Goal: Use online tool/utility: Use online tool/utility

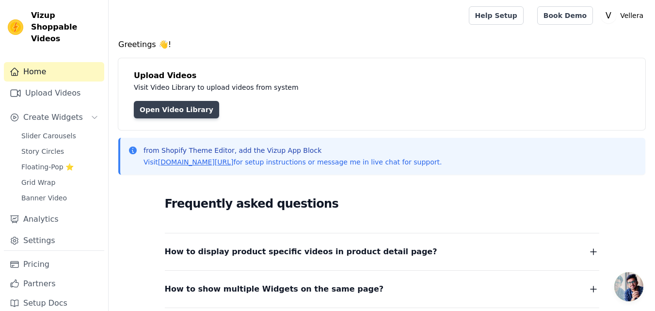
click at [187, 111] on link "Open Video Library" at bounding box center [176, 109] width 85 height 17
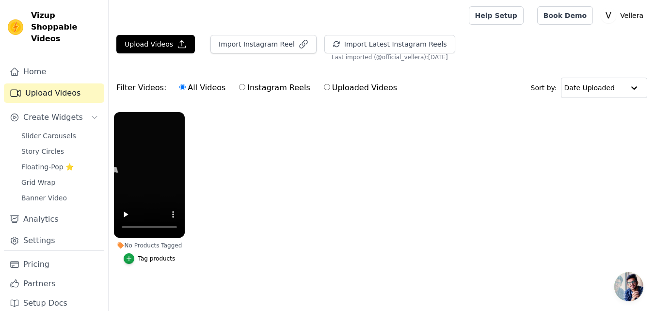
click at [144, 262] on div "Tag products" at bounding box center [156, 259] width 37 height 8
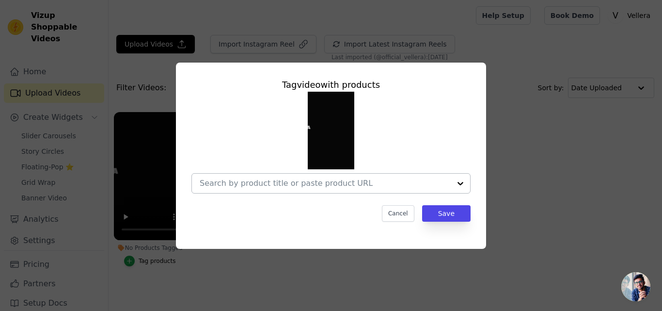
click at [396, 188] on div at bounding box center [325, 183] width 251 height 19
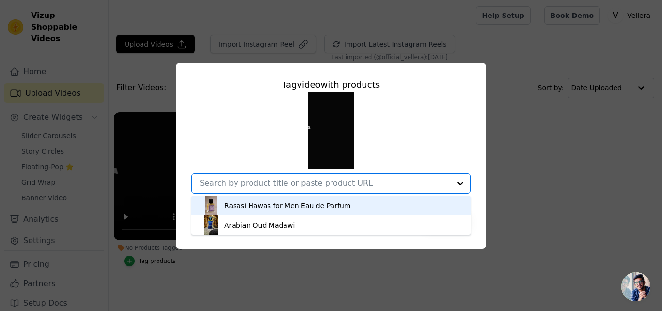
click at [374, 180] on input "No Products Tagged Tag video with products Rasasi Hawas for Men Eau de Parfum A…" at bounding box center [325, 182] width 251 height 9
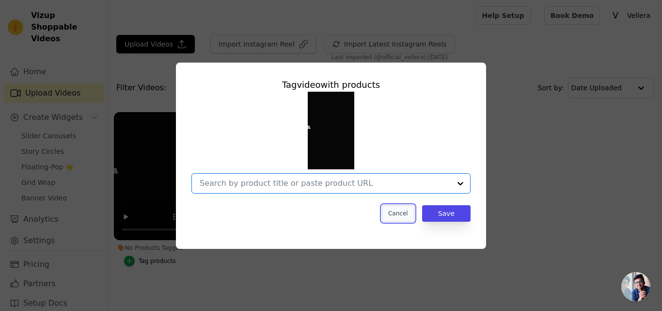
click at [410, 215] on button "Cancel" at bounding box center [398, 213] width 32 height 16
